Goal: Find specific page/section: Find specific page/section

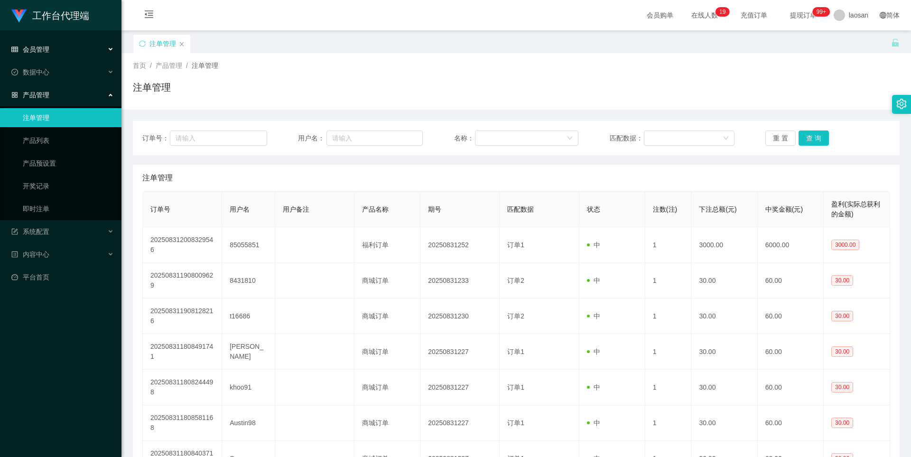
click at [31, 50] on span "会员管理" at bounding box center [30, 50] width 38 height 8
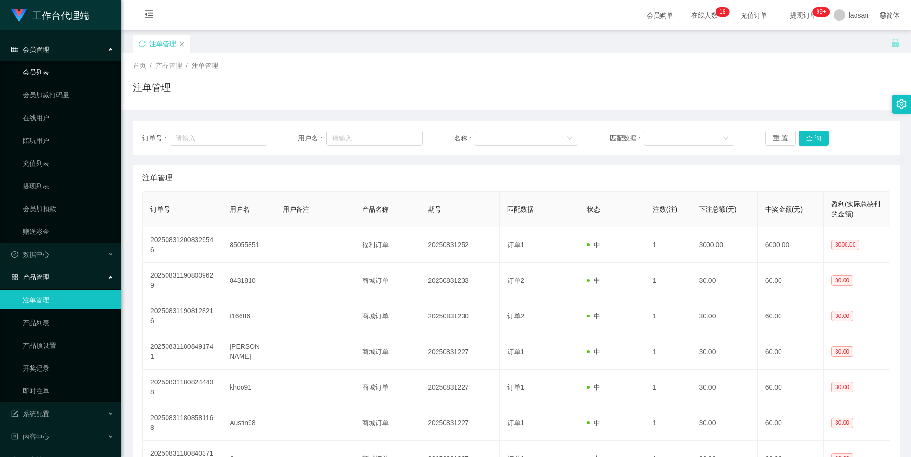
click at [37, 68] on link "会员列表" at bounding box center [68, 72] width 91 height 19
